Goal: Navigation & Orientation: Find specific page/section

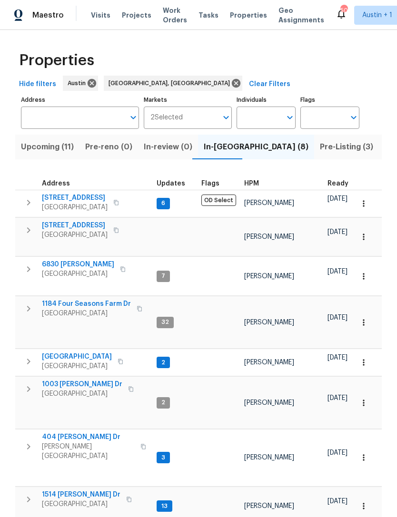
click at [58, 433] on span "404 [PERSON_NAME] Dr" at bounding box center [88, 438] width 93 height 10
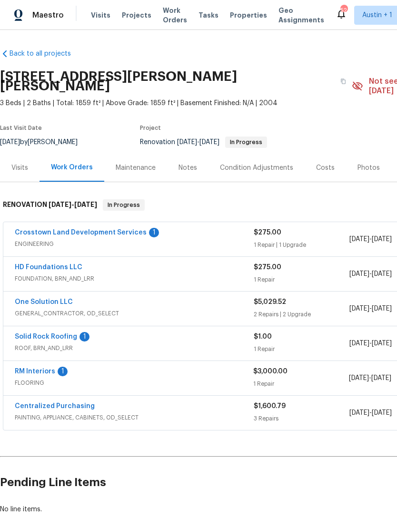
click at [29, 264] on link "HD Foundations LLC" at bounding box center [49, 267] width 68 height 7
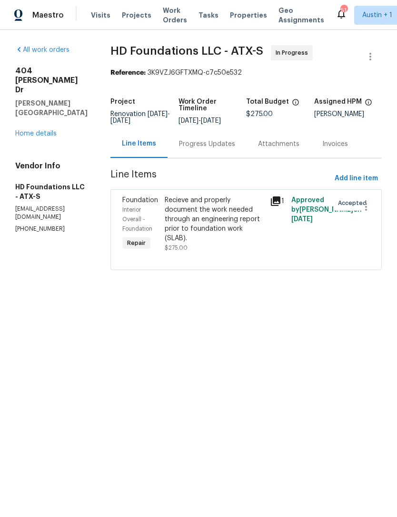
click at [52, 130] on link "Home details" at bounding box center [35, 133] width 41 height 7
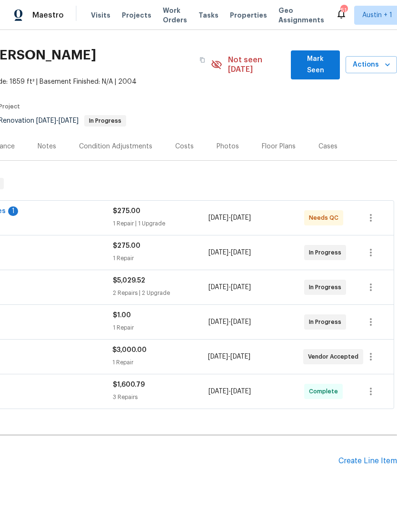
scroll to position [21, 141]
click at [374, 65] on span "Actions" at bounding box center [371, 65] width 36 height 12
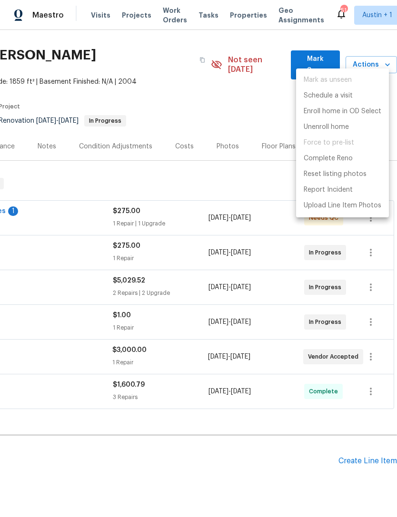
click at [260, 114] on div at bounding box center [198, 258] width 397 height 517
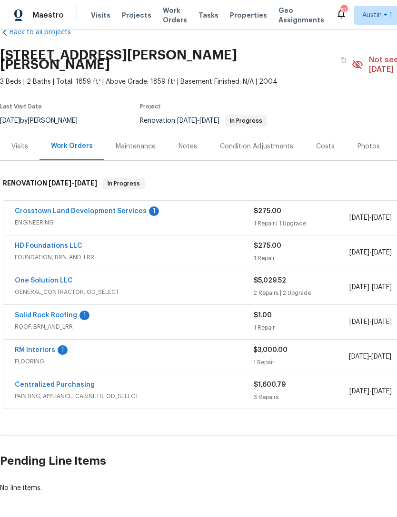
scroll to position [21, 0]
click at [237, 14] on span "Properties" at bounding box center [248, 15] width 37 height 10
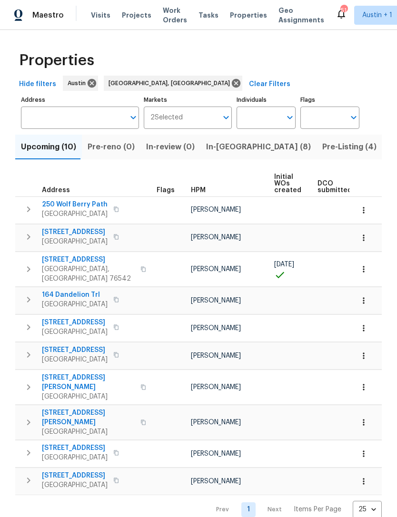
click at [224, 154] on button "In-[GEOGRAPHIC_DATA] (8)" at bounding box center [258, 147] width 116 height 25
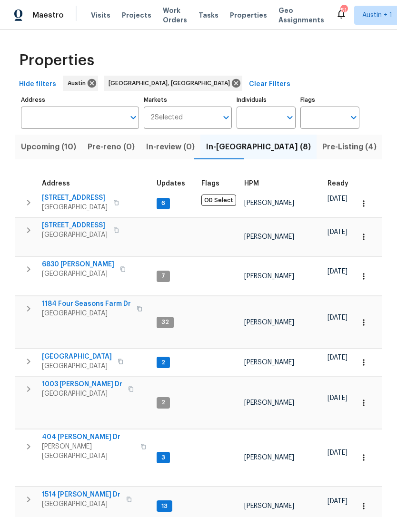
click at [35, 433] on button "button" at bounding box center [28, 447] width 19 height 29
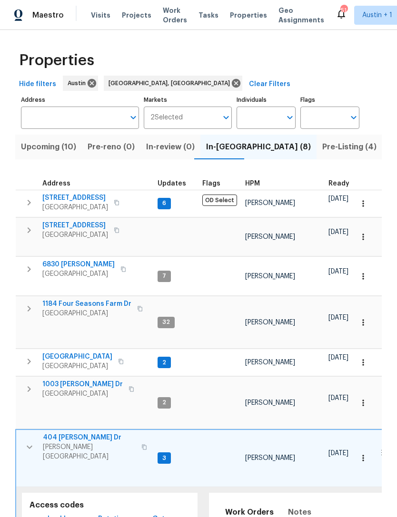
click at [360, 453] on icon "button" at bounding box center [363, 458] width 10 height 10
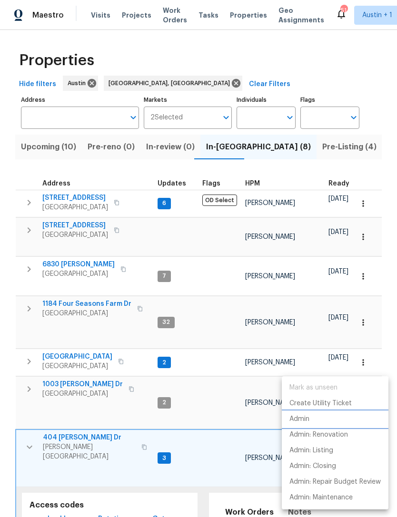
click at [303, 420] on p "Admin" at bounding box center [299, 419] width 20 height 10
